Goal: Navigation & Orientation: Understand site structure

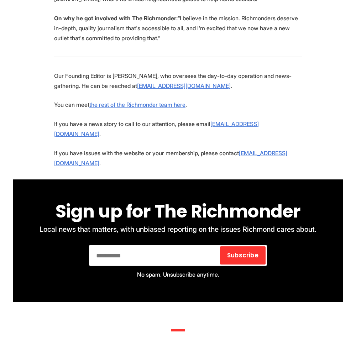
scroll to position [1697, 0]
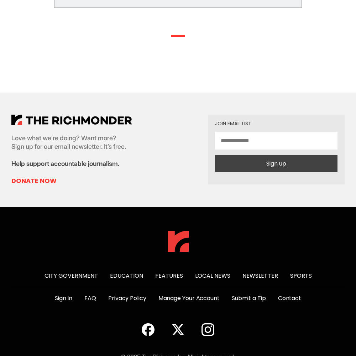
scroll to position [366, 0]
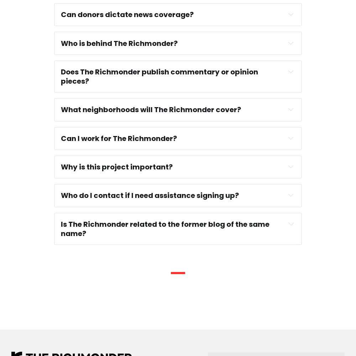
scroll to position [613, 0]
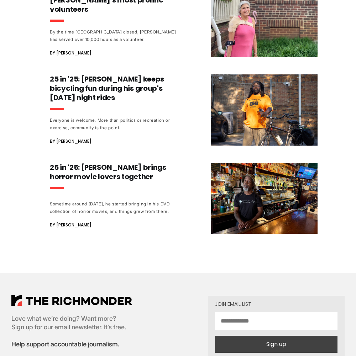
scroll to position [903, 0]
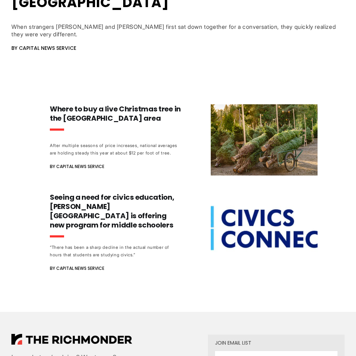
scroll to position [586, 0]
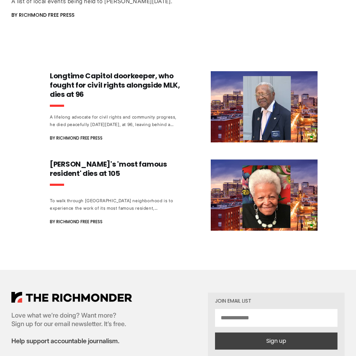
scroll to position [553, 0]
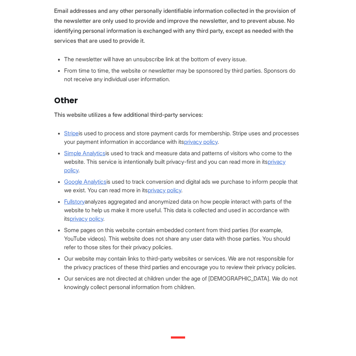
scroll to position [677, 0]
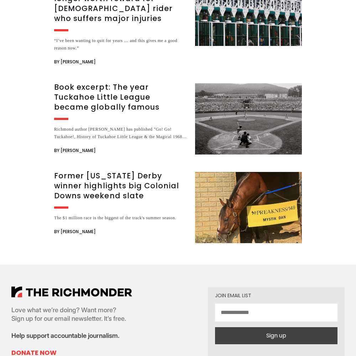
scroll to position [1555, 0]
